Goal: Transaction & Acquisition: Purchase product/service

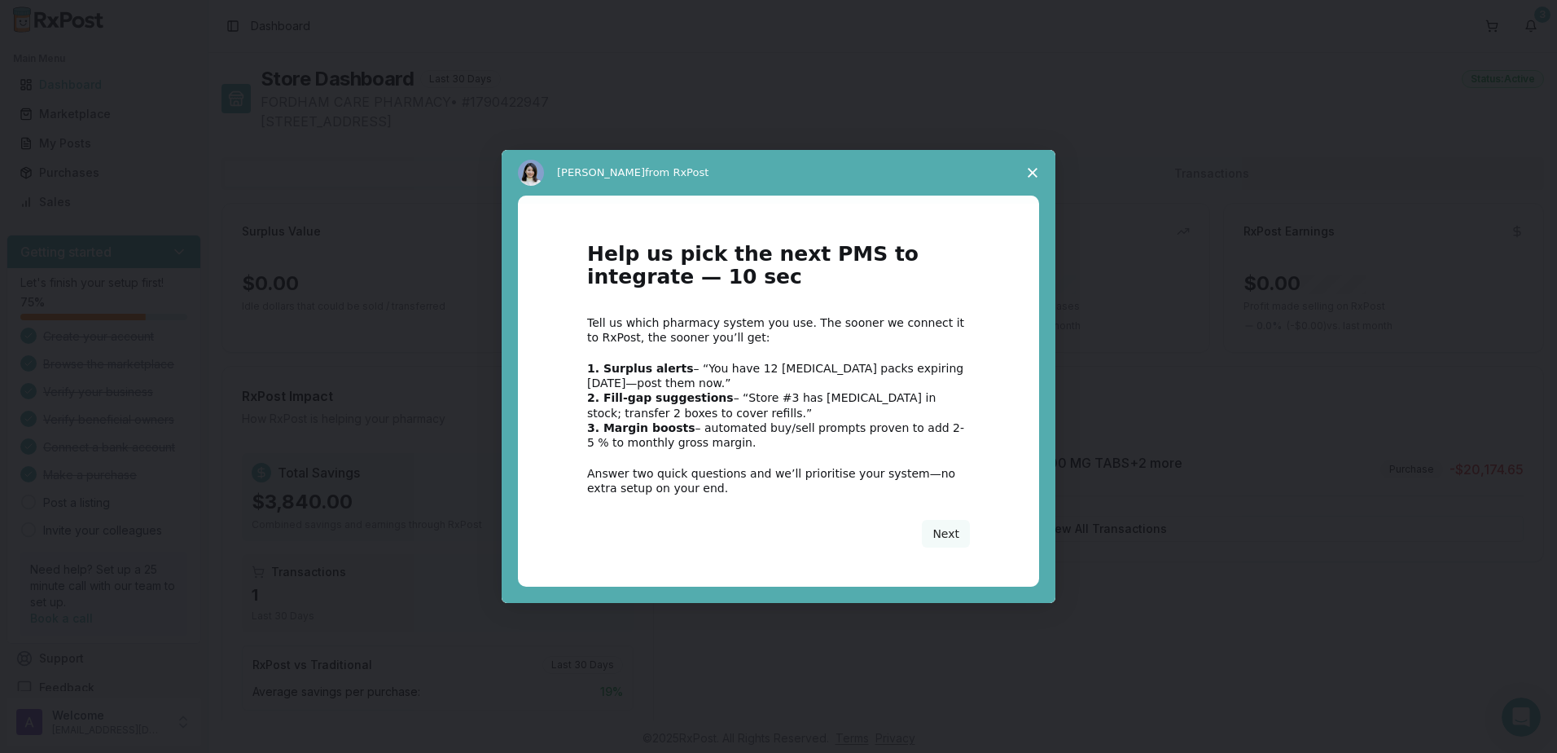
click at [1030, 170] on polygon "Close survey" at bounding box center [1033, 173] width 10 height 10
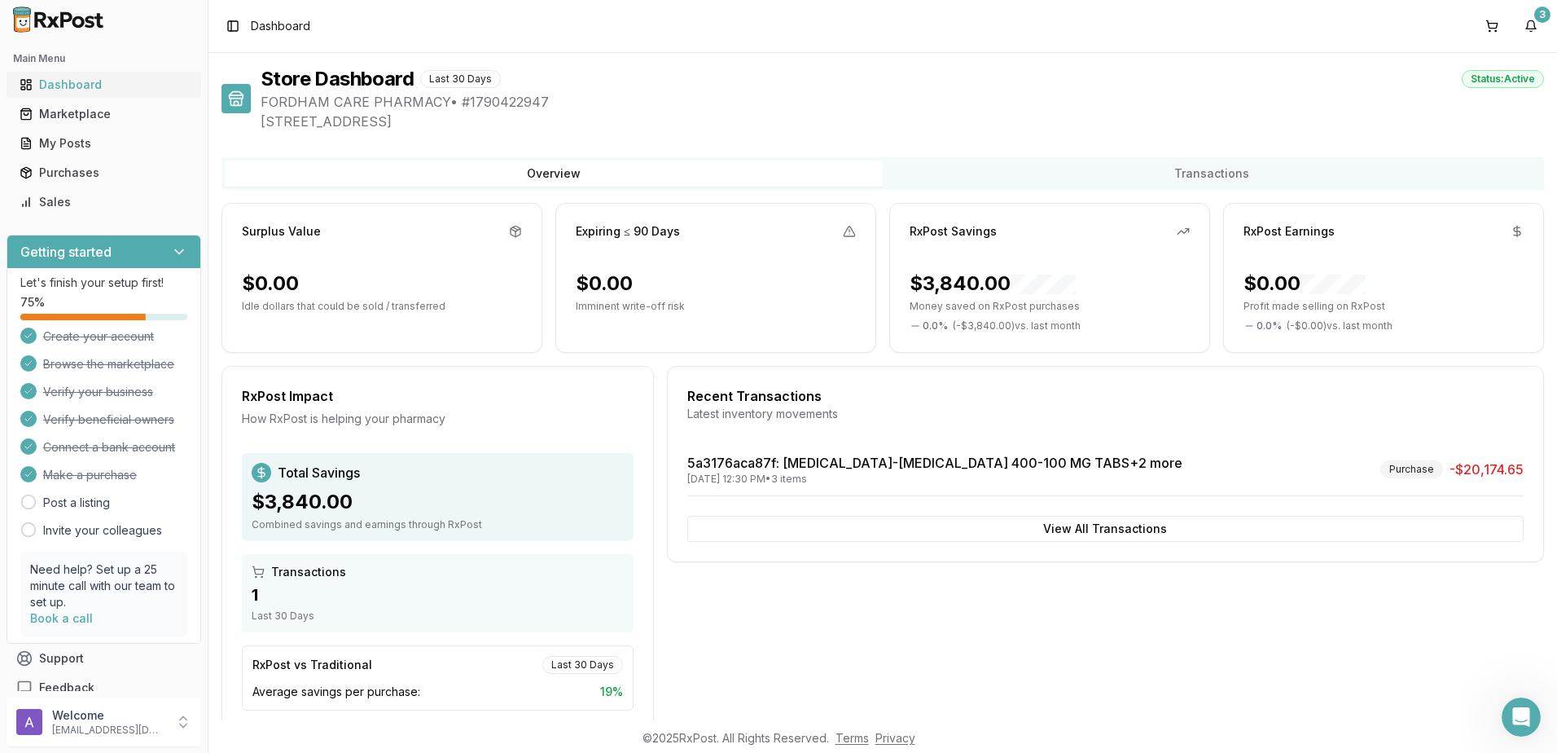
click at [58, 82] on div "Dashboard" at bounding box center [104, 85] width 169 height 16
click at [67, 117] on div "Marketplace" at bounding box center [104, 114] width 169 height 16
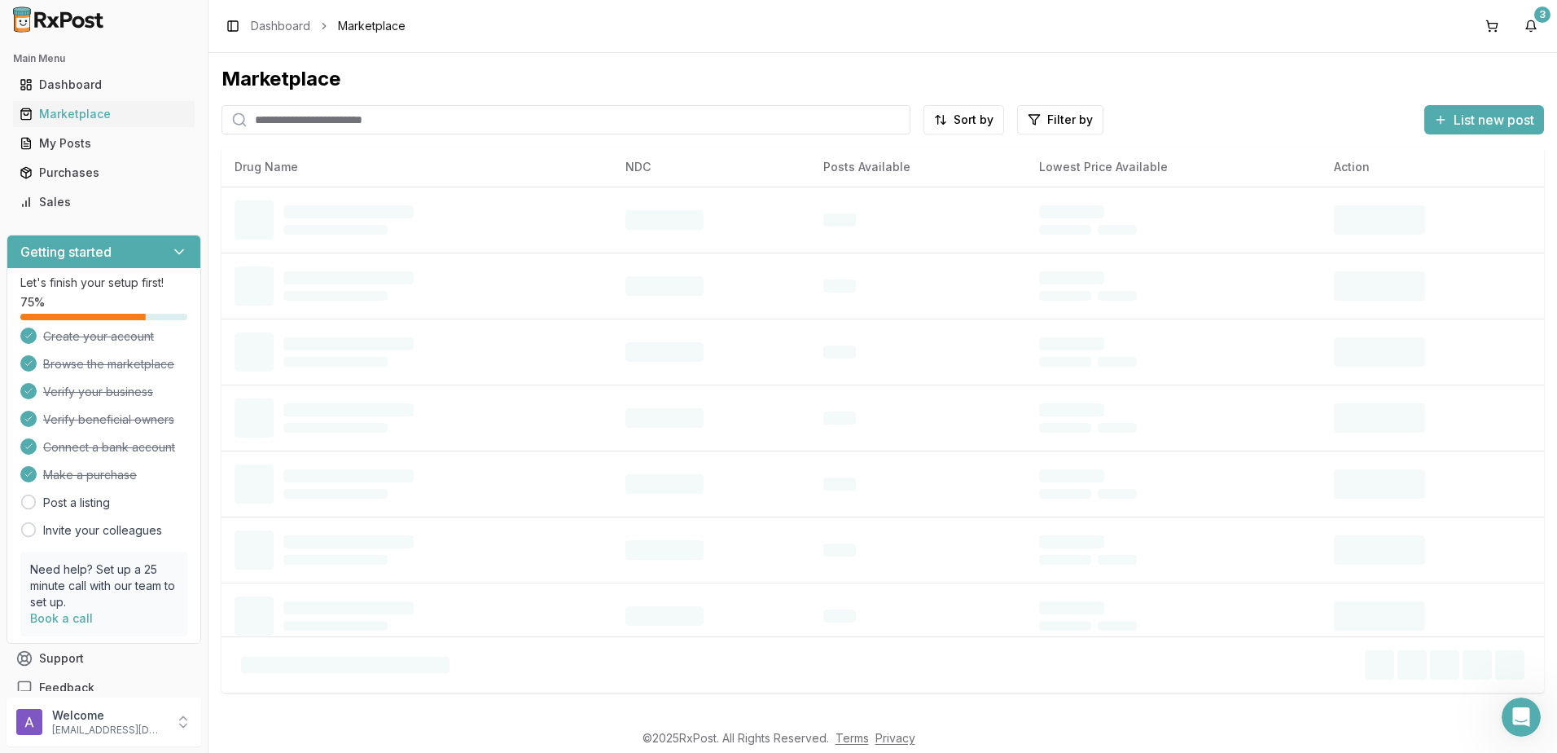
click at [306, 116] on input "search" at bounding box center [566, 119] width 689 height 29
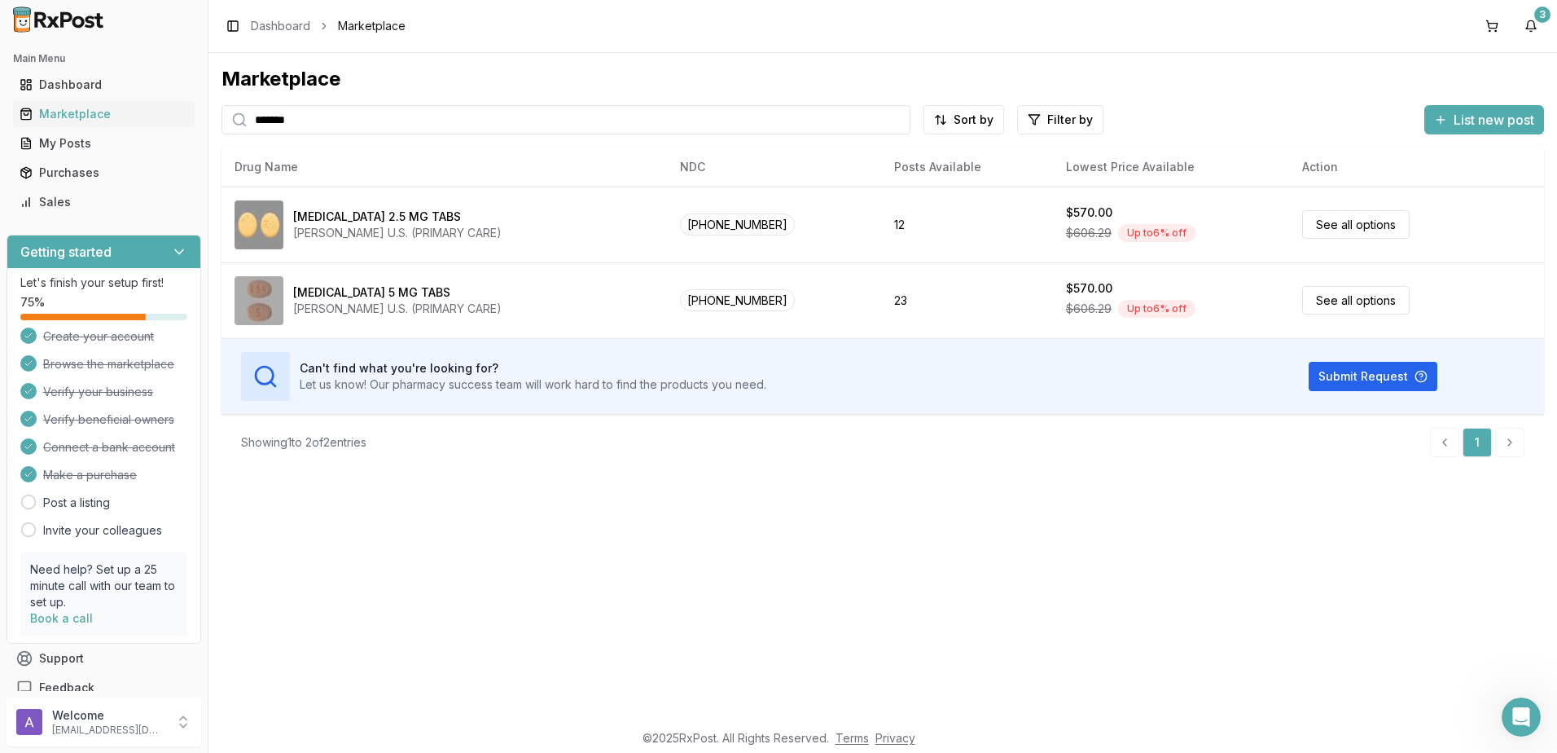
type input "*******"
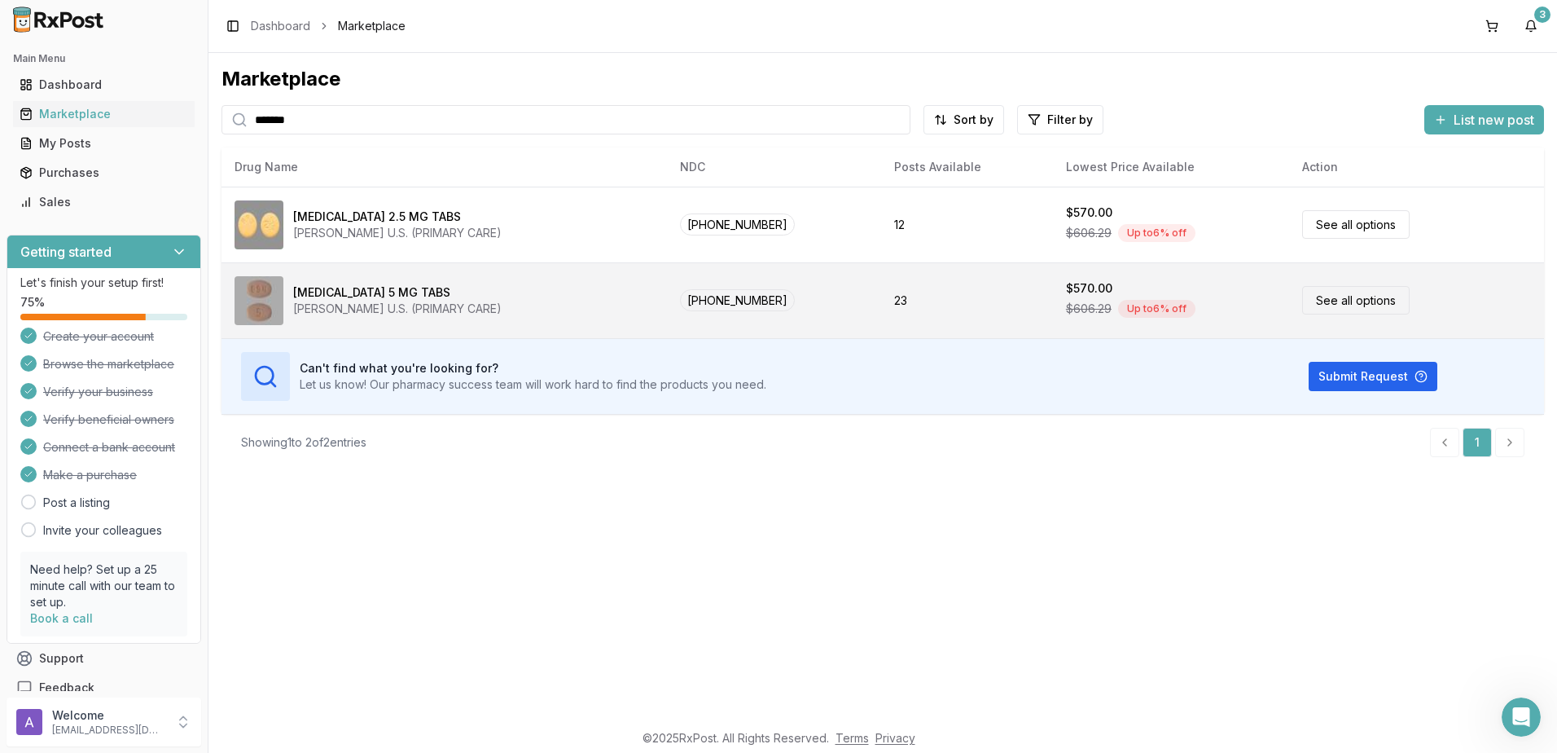
click at [1355, 306] on link "See all options" at bounding box center [1356, 300] width 108 height 29
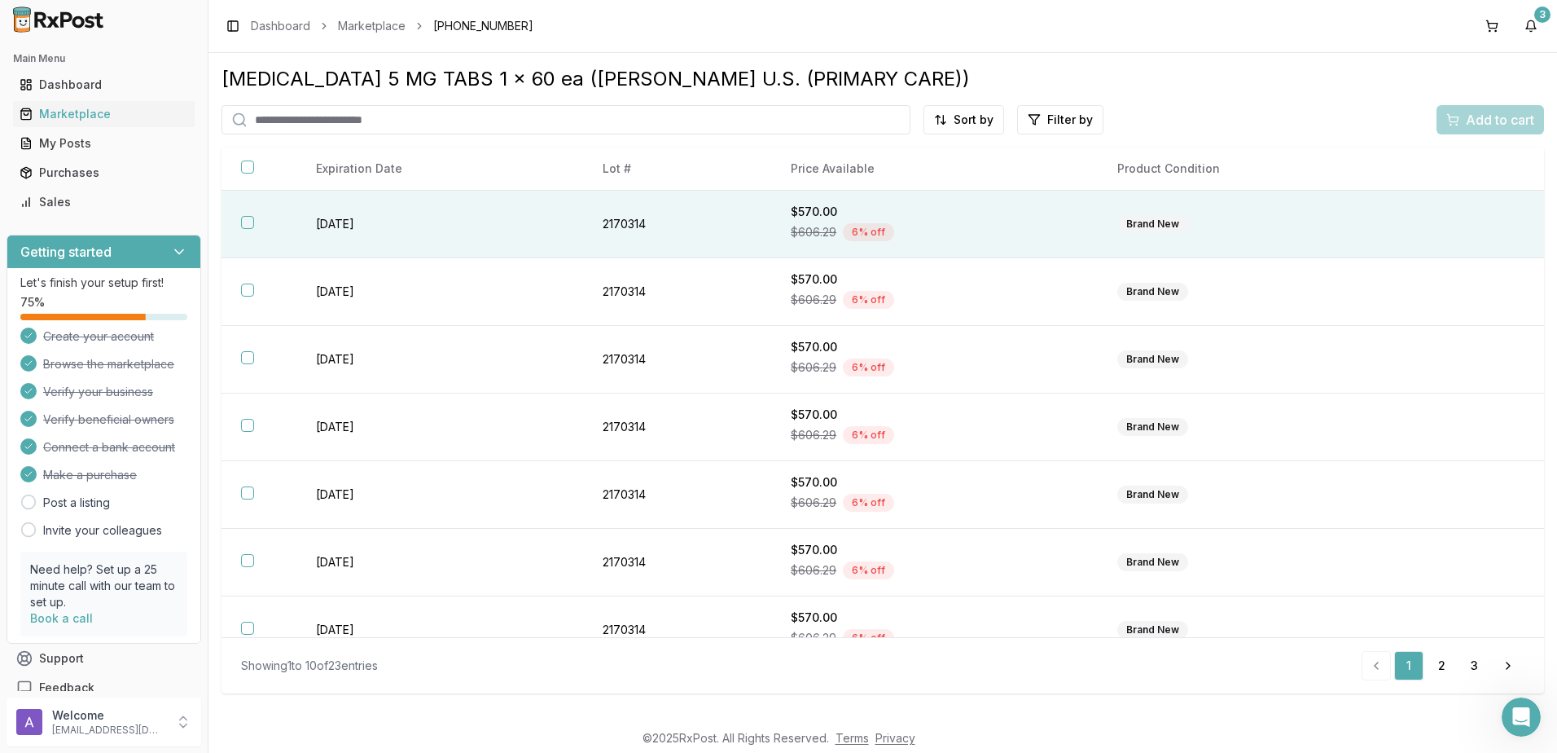
click at [249, 225] on button "button" at bounding box center [247, 222] width 13 height 13
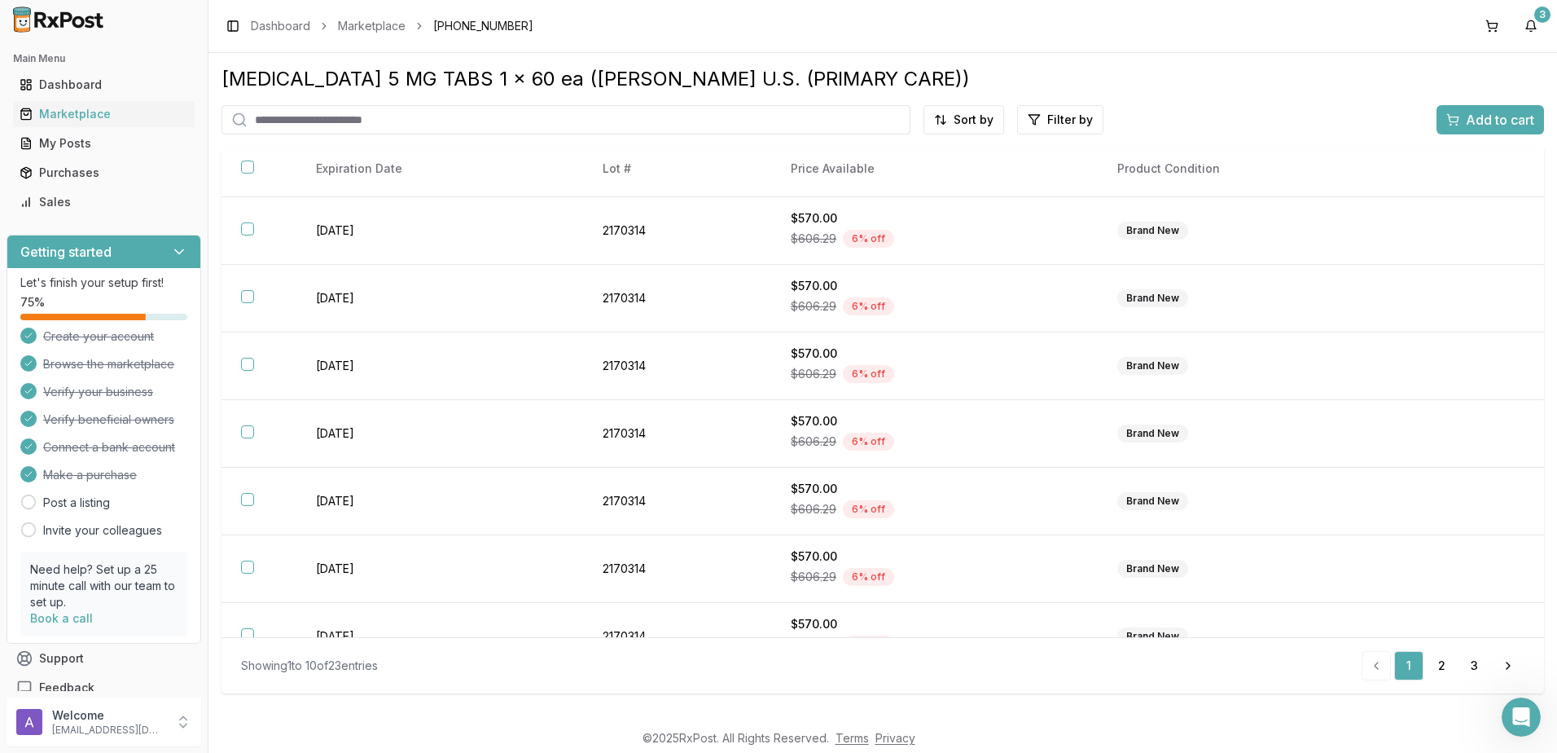
scroll to position [229, 0]
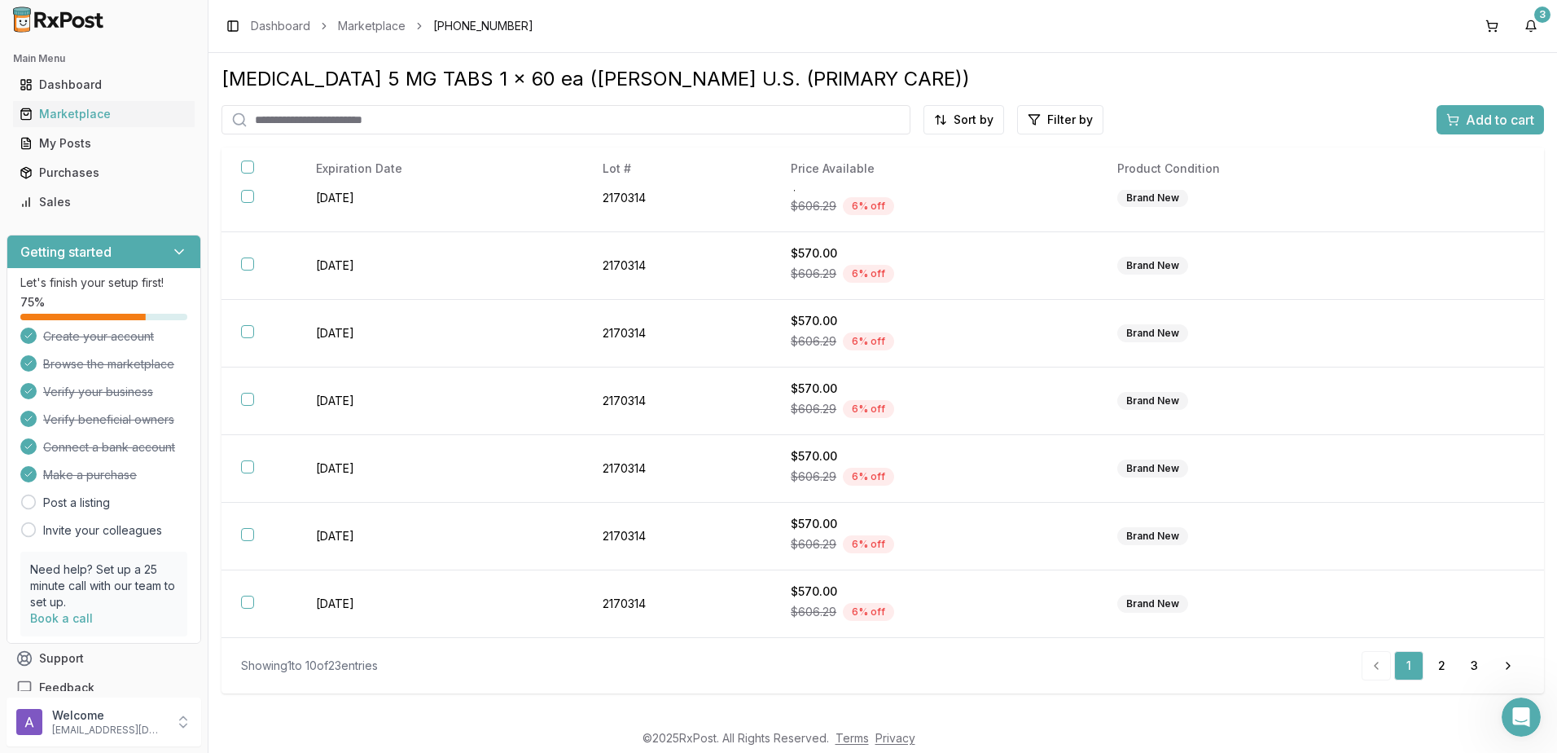
click at [1451, 126] on div "Add to cart" at bounding box center [1491, 120] width 88 height 20
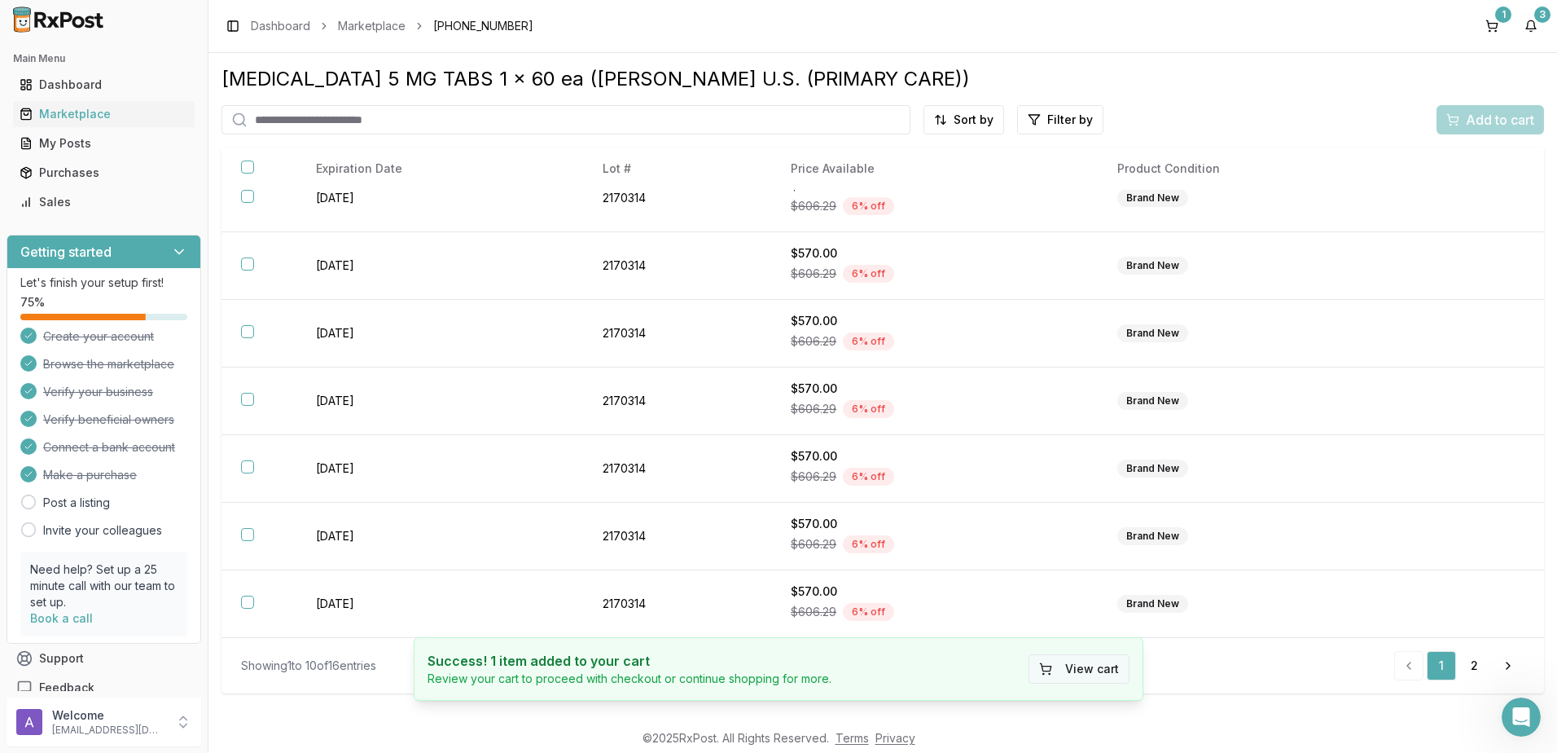
click at [1085, 666] on button "View cart" at bounding box center [1079, 668] width 101 height 29
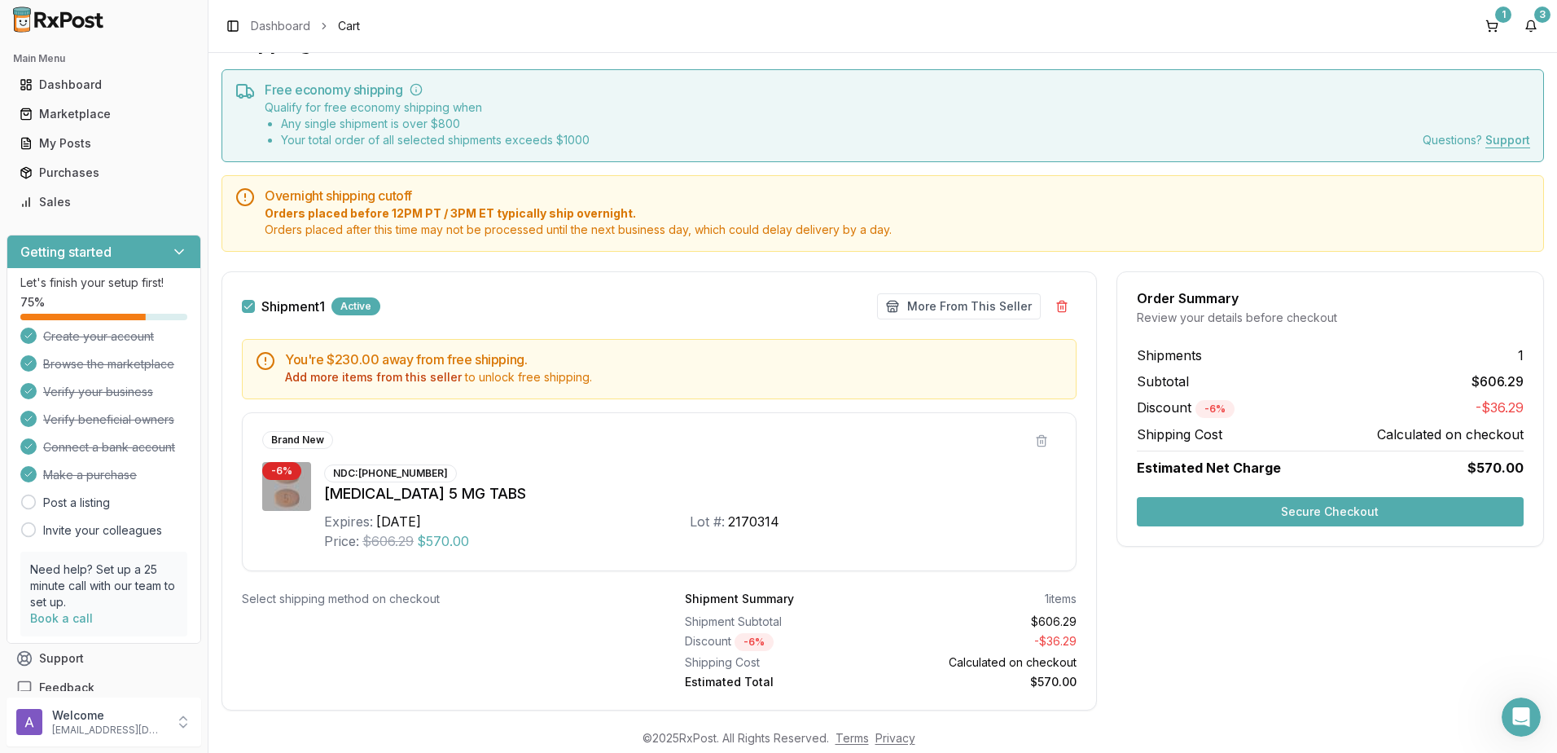
scroll to position [72, 0]
